Goal: Task Accomplishment & Management: Use online tool/utility

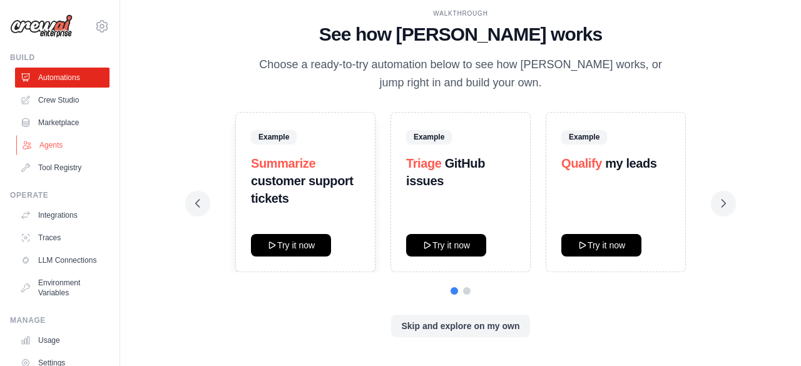
click at [54, 146] on link "Agents" at bounding box center [63, 145] width 94 height 20
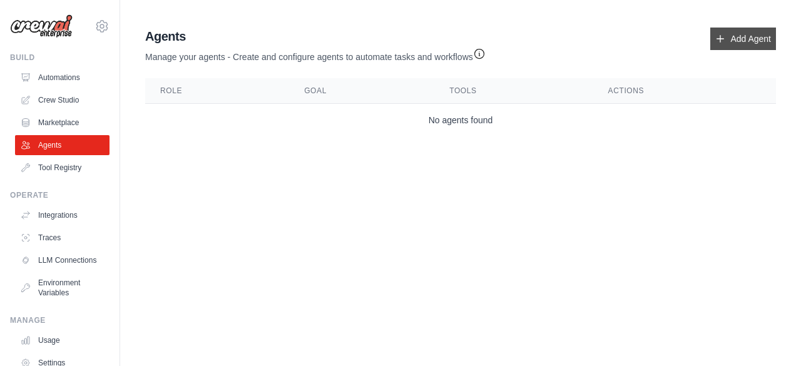
click at [742, 46] on link "Add Agent" at bounding box center [743, 39] width 66 height 23
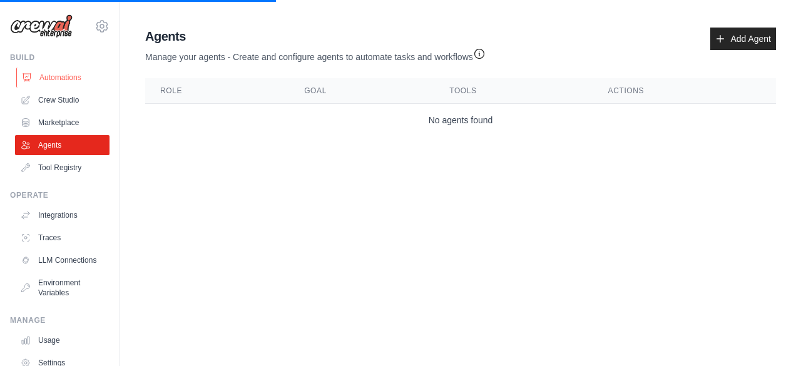
click at [72, 79] on link "Automations" at bounding box center [63, 78] width 94 height 20
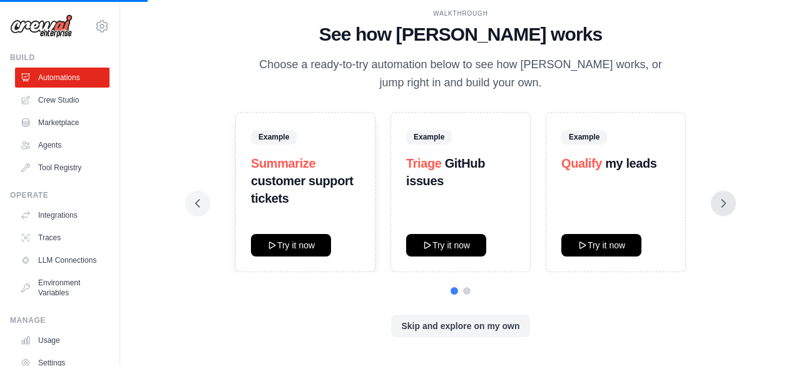
click at [726, 202] on icon at bounding box center [723, 203] width 13 height 13
click at [720, 212] on button at bounding box center [723, 203] width 25 height 25
click at [467, 330] on button "Skip and explore on my own" at bounding box center [460, 325] width 138 height 23
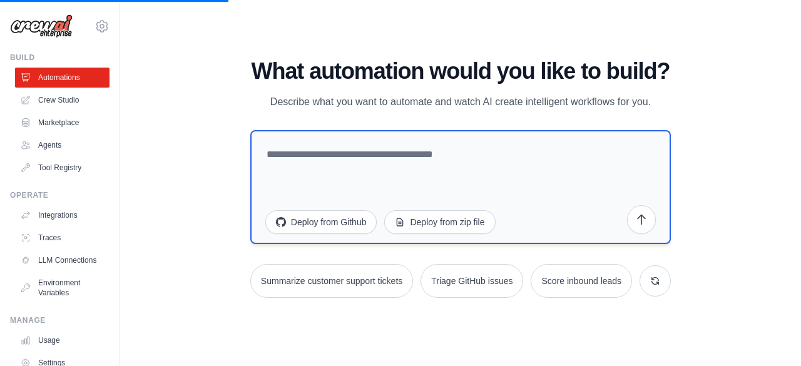
click at [421, 171] on textarea at bounding box center [460, 187] width 421 height 114
click at [457, 223] on button "Deploy from zip file" at bounding box center [439, 222] width 111 height 24
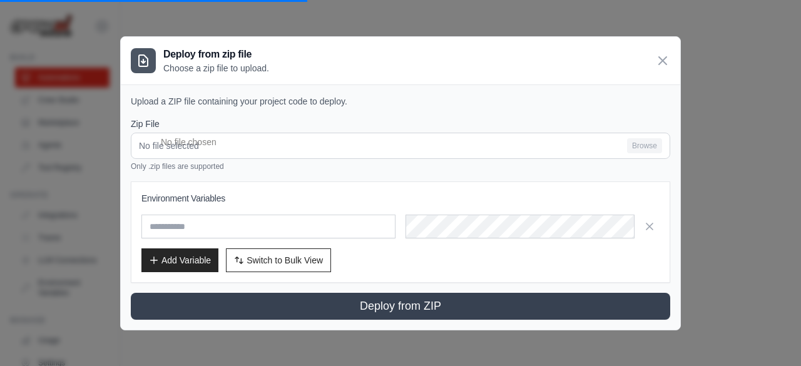
click at [712, 228] on div "Deploy from zip file Choose a zip file to upload. Upload a ZIP file containing …" at bounding box center [400, 183] width 801 height 366
